Goal: Task Accomplishment & Management: Manage account settings

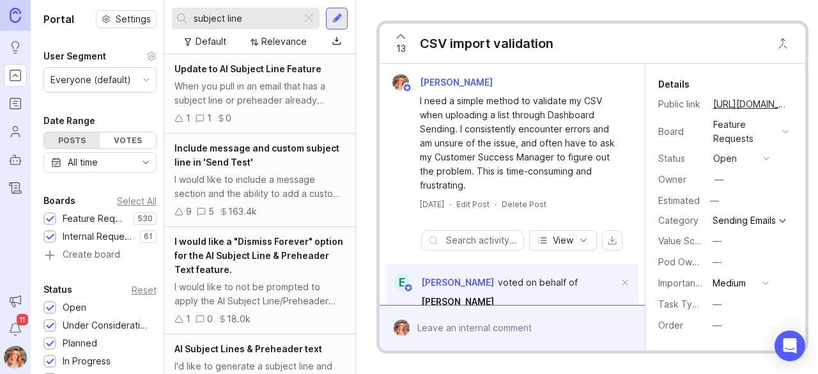
click at [12, 15] on img at bounding box center [16, 15] width 12 height 15
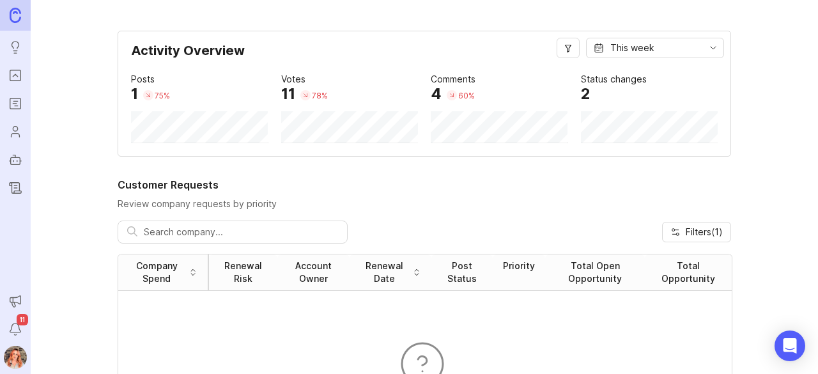
click at [13, 98] on icon "Roadmaps" at bounding box center [15, 103] width 14 height 15
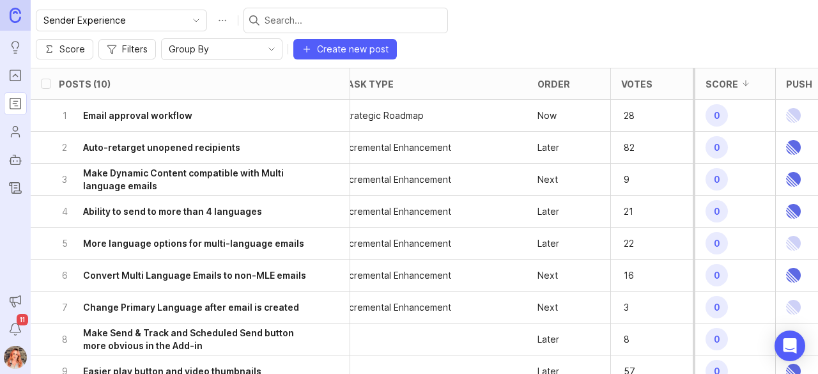
scroll to position [0, 492]
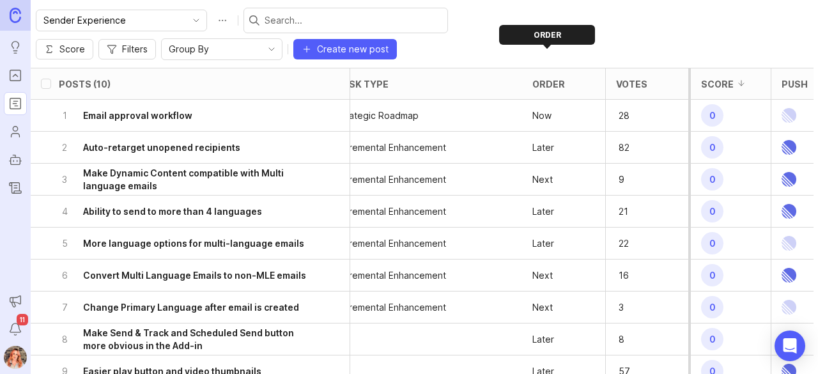
click at [550, 79] on div "Order" at bounding box center [548, 84] width 33 height 10
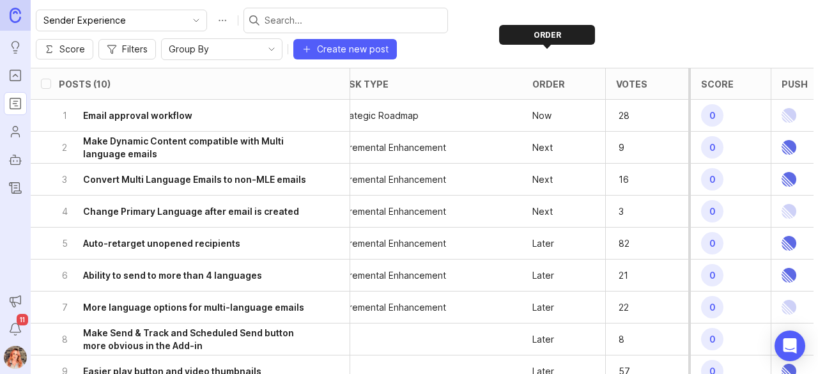
click at [550, 79] on div "Order" at bounding box center [548, 84] width 33 height 10
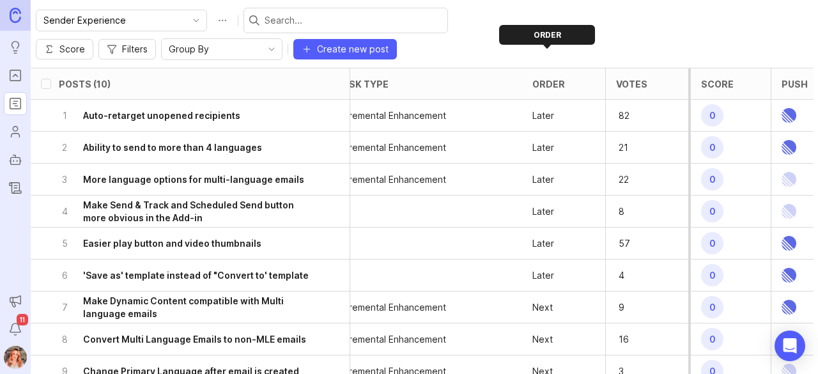
click at [550, 79] on div "Order" at bounding box center [548, 84] width 33 height 10
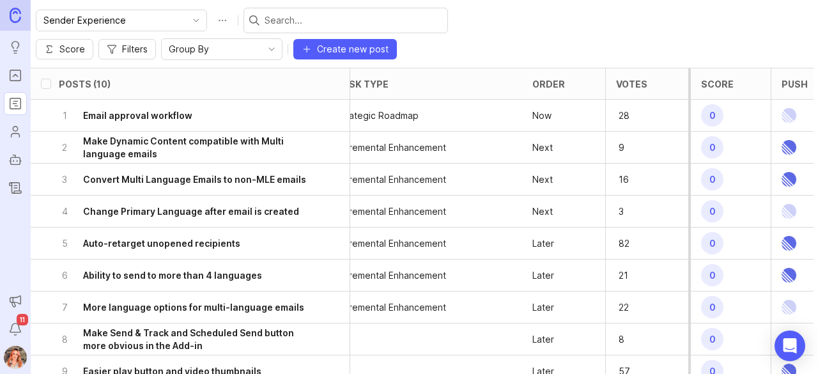
click at [234, 173] on h6 "Convert Multi Language Emails to non-MLE emails" at bounding box center [194, 179] width 223 height 13
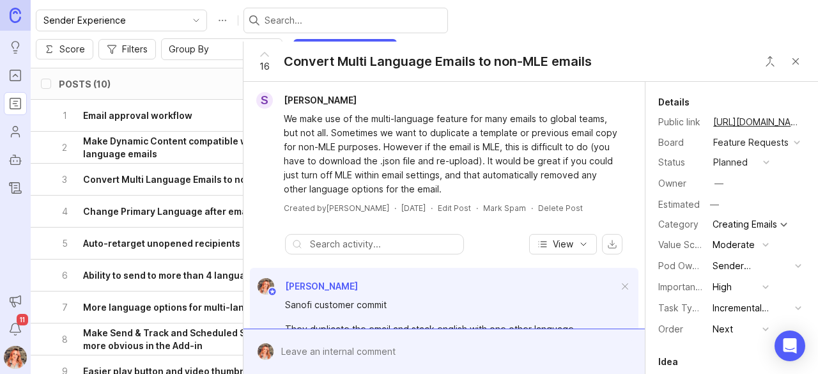
click at [726, 335] on button "Next" at bounding box center [741, 329] width 64 height 17
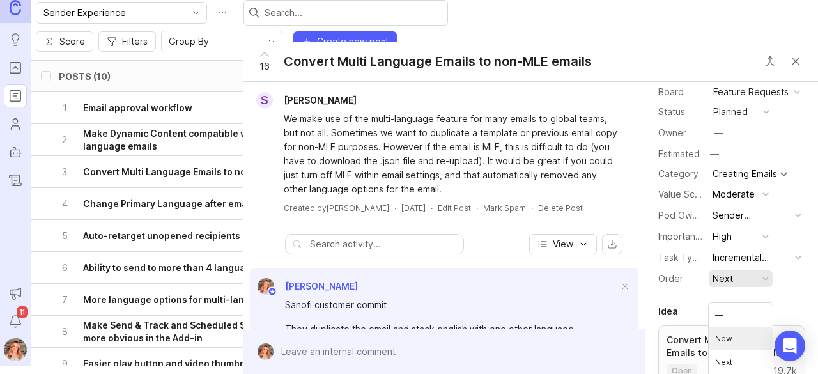
scroll to position [50, 0]
click at [726, 337] on li "Now" at bounding box center [741, 340] width 64 height 24
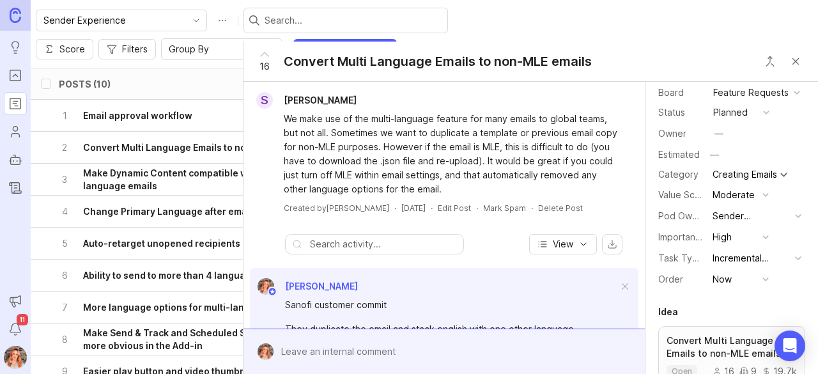
click at [794, 61] on button "Close button" at bounding box center [796, 62] width 26 height 26
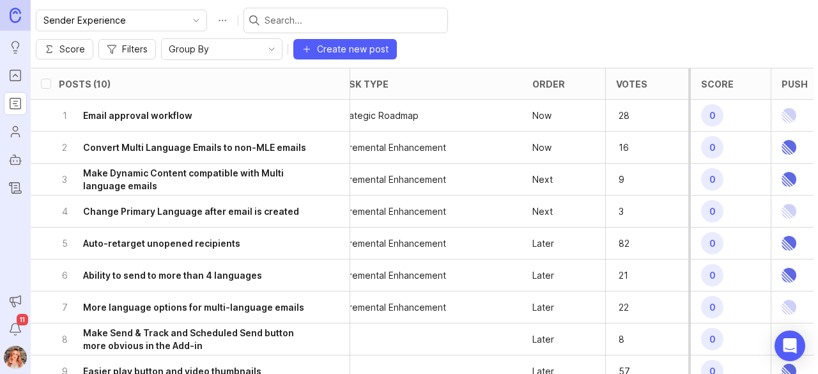
click at [244, 205] on h6 "Change Primary Language after email is created" at bounding box center [191, 211] width 216 height 13
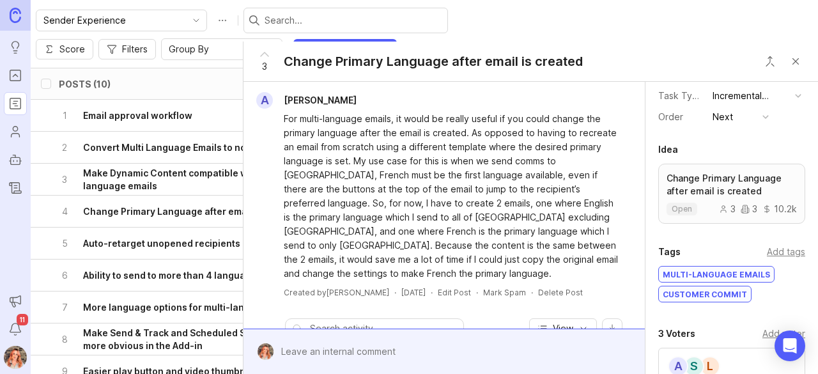
scroll to position [190, 0]
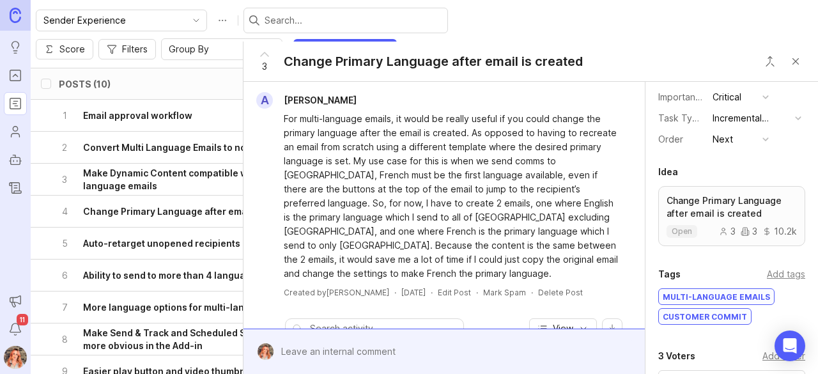
click at [740, 148] on button "Next" at bounding box center [741, 139] width 64 height 17
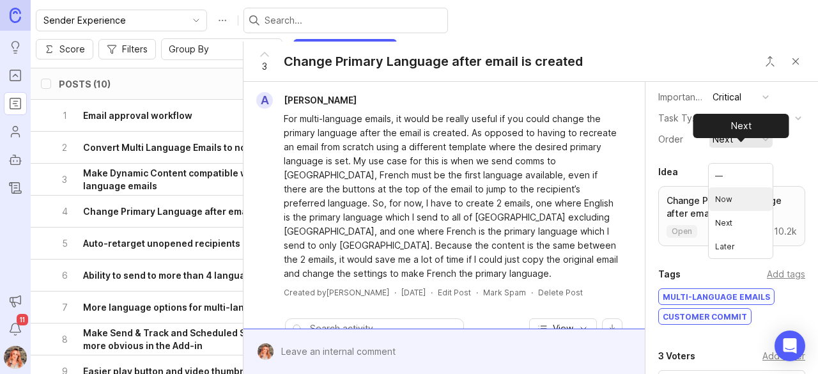
click at [732, 199] on li "Now" at bounding box center [741, 199] width 64 height 24
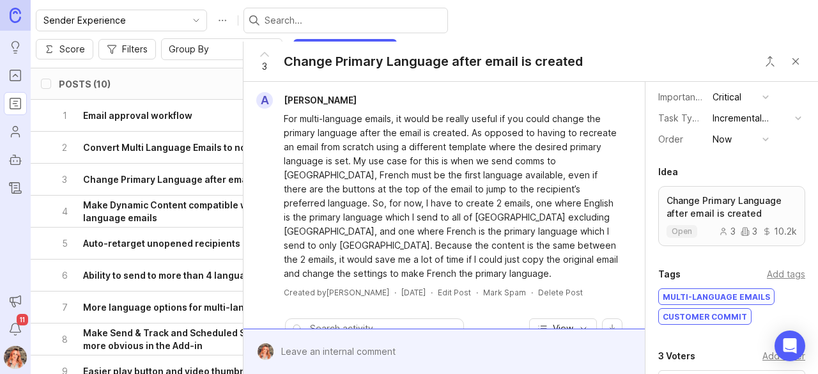
click at [792, 58] on button "Close button" at bounding box center [796, 62] width 26 height 26
